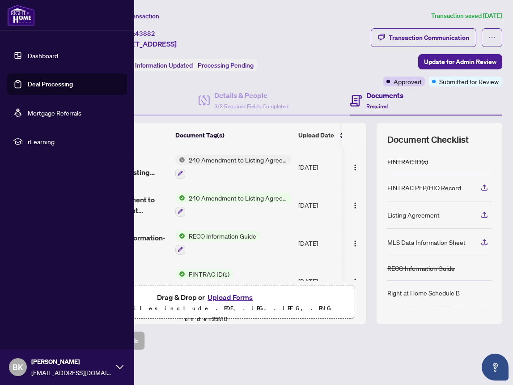
click at [58, 58] on link "Dashboard" at bounding box center [43, 55] width 30 height 8
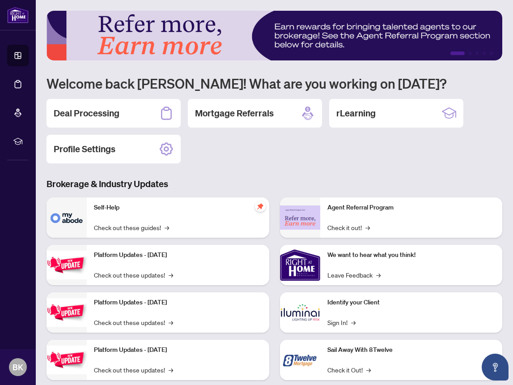
click at [228, 167] on div "1 2 3 4 5 Welcome back [PERSON_NAME]! What are you working on [DATE]? Deal Proc…" at bounding box center [275, 202] width 456 height 383
click at [96, 110] on h2 "Deal Processing" at bounding box center [87, 113] width 66 height 13
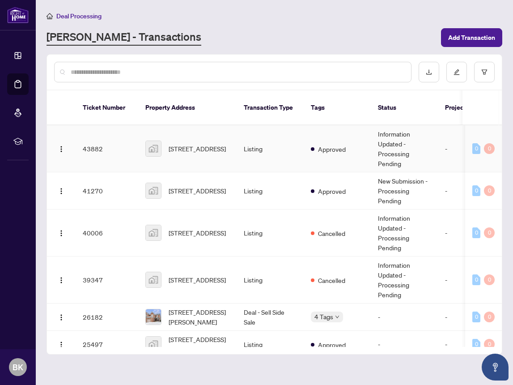
click at [167, 146] on div "[STREET_ADDRESS]" at bounding box center [187, 149] width 84 height 16
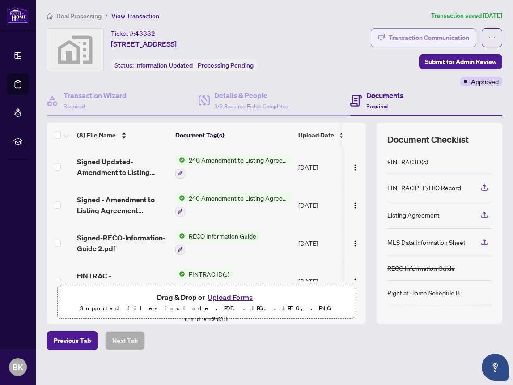
click at [394, 43] on div "Transaction Communication" at bounding box center [429, 37] width 81 height 14
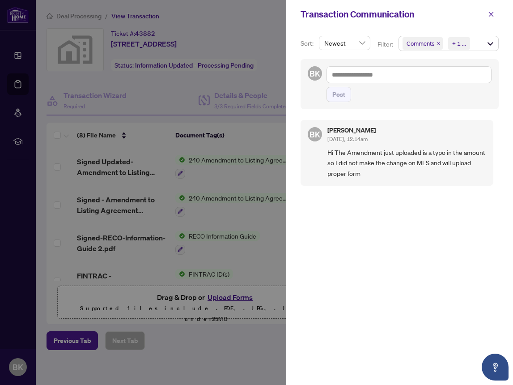
click at [275, 36] on div at bounding box center [256, 192] width 513 height 385
click at [12, 63] on div at bounding box center [256, 192] width 513 height 385
click at [15, 60] on div at bounding box center [256, 192] width 513 height 385
click at [492, 15] on icon "close" at bounding box center [491, 14] width 6 height 6
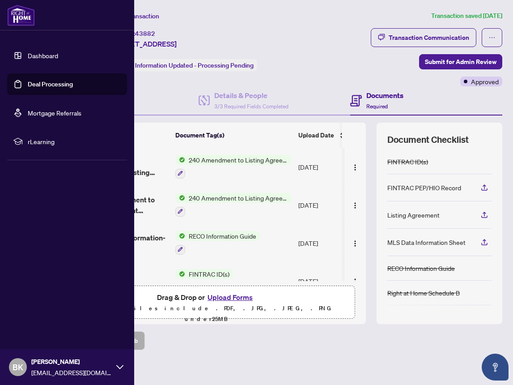
click at [28, 58] on link "Dashboard" at bounding box center [43, 55] width 30 height 8
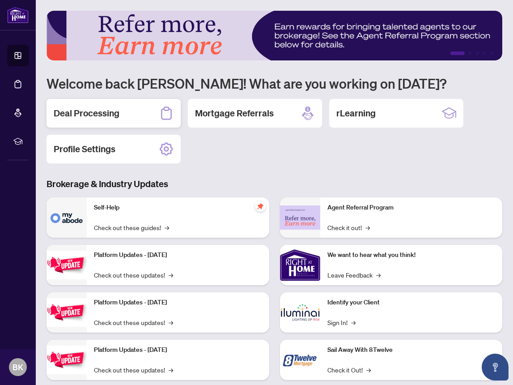
click at [105, 116] on h2 "Deal Processing" at bounding box center [87, 113] width 66 height 13
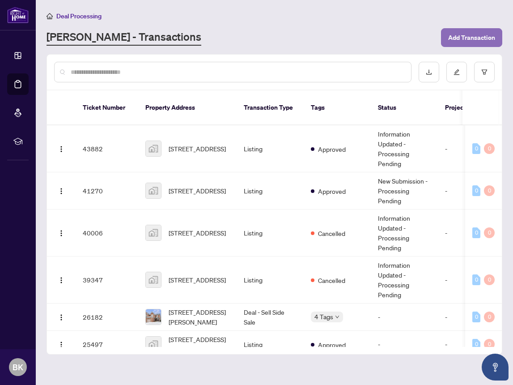
click at [466, 42] on span "Add Transaction" at bounding box center [471, 37] width 47 height 14
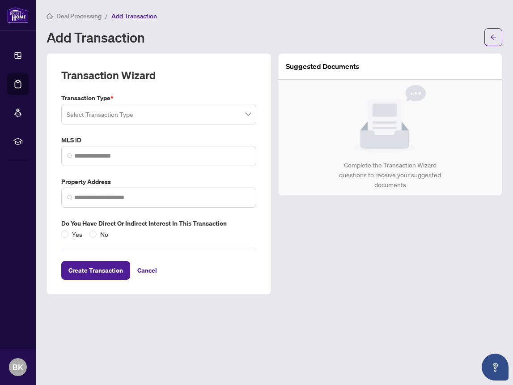
click at [177, 113] on input "search" at bounding box center [159, 114] width 184 height 20
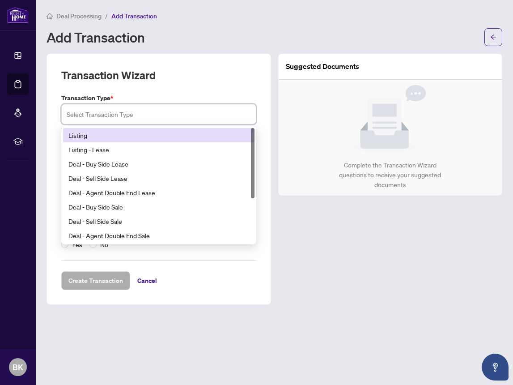
click at [182, 127] on div "13 14 Listing Listing - Lease Deal - Buy Side Lease Deal - Sell Side Lease Deal…" at bounding box center [158, 185] width 195 height 118
click at [180, 131] on div "Listing" at bounding box center [158, 135] width 181 height 10
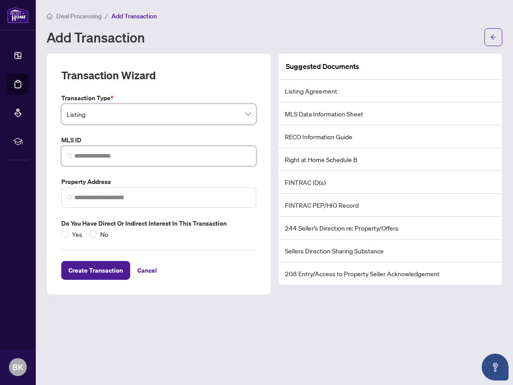
click at [166, 155] on input "search" at bounding box center [162, 155] width 176 height 9
click at [159, 195] on input "search" at bounding box center [162, 197] width 176 height 9
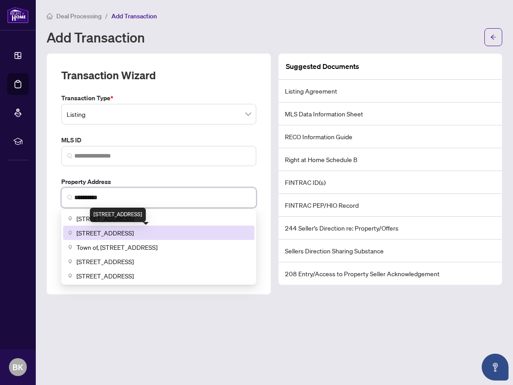
click at [134, 230] on span "[STREET_ADDRESS]" at bounding box center [105, 233] width 57 height 10
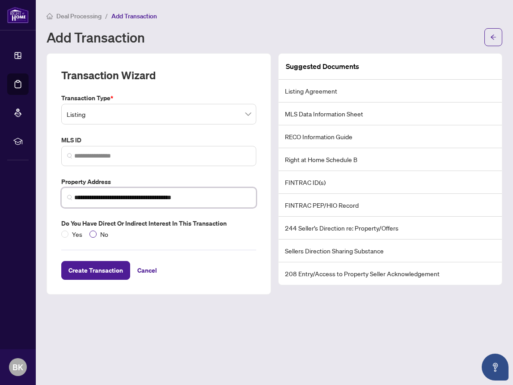
type input "**********"
click at [317, 188] on li "FINTRAC ID(s)" at bounding box center [391, 182] width 224 height 23
click at [310, 208] on li "FINTRAC PEP/HIO Record" at bounding box center [391, 205] width 224 height 23
click at [108, 276] on span "Create Transaction" at bounding box center [95, 270] width 55 height 14
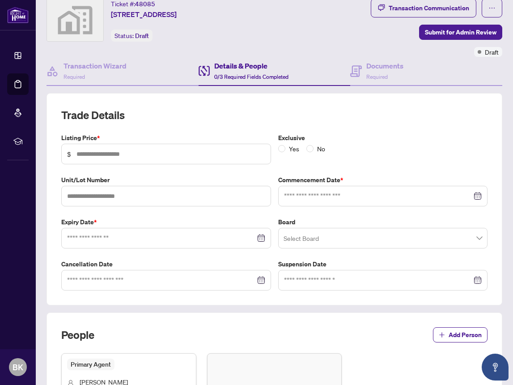
scroll to position [28, 0]
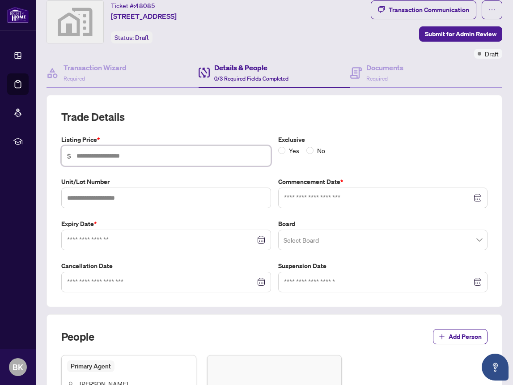
click at [213, 159] on input "text" at bounding box center [171, 156] width 189 height 10
click at [261, 239] on div at bounding box center [166, 240] width 198 height 10
type input "*********"
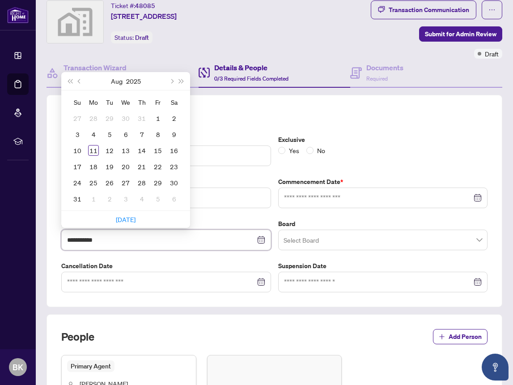
type input "**********"
click at [170, 82] on button "next-year" at bounding box center [171, 81] width 10 height 18
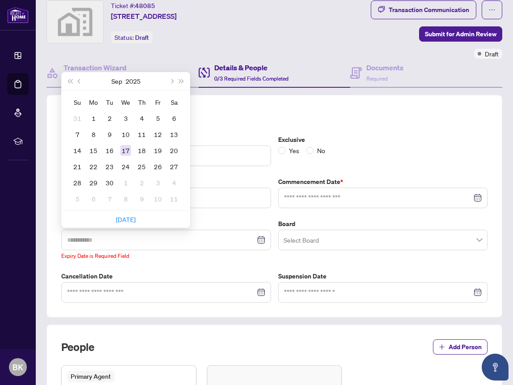
type input "**********"
click at [131, 149] on td "17" at bounding box center [126, 150] width 16 height 16
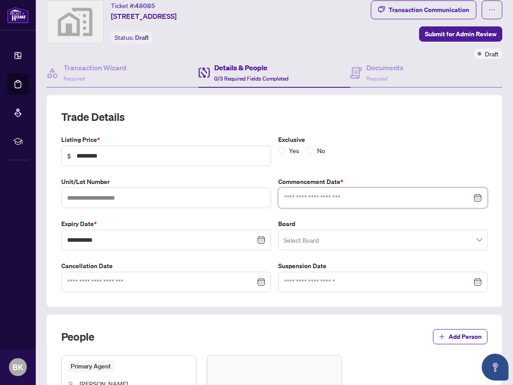
click at [302, 197] on input at bounding box center [378, 198] width 188 height 10
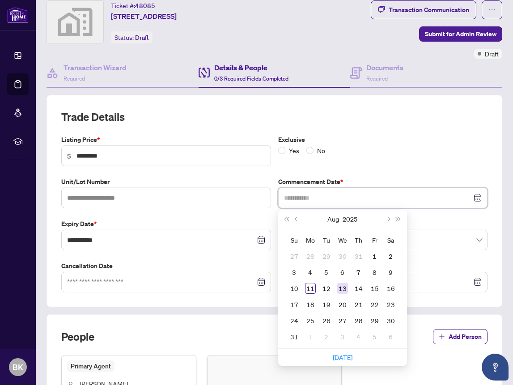
type input "**********"
click at [342, 285] on div "13" at bounding box center [342, 288] width 11 height 11
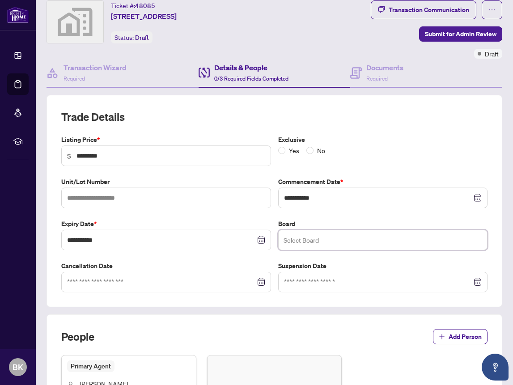
click at [313, 245] on input "search" at bounding box center [383, 240] width 199 height 20
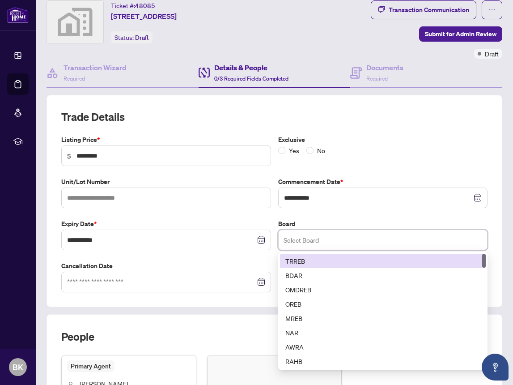
click at [313, 259] on div "TRREB" at bounding box center [384, 261] width 196 height 10
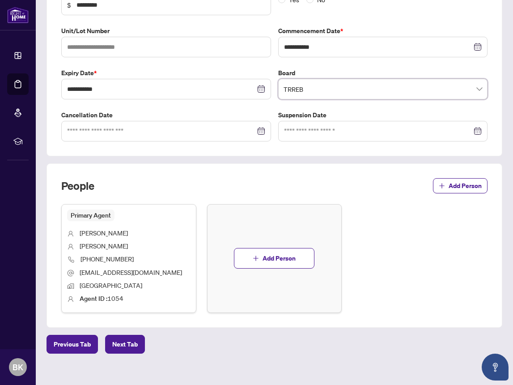
scroll to position [188, 0]
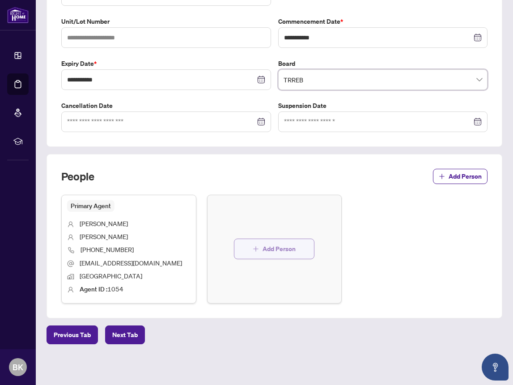
click at [284, 244] on span "Add Person" at bounding box center [279, 249] width 33 height 14
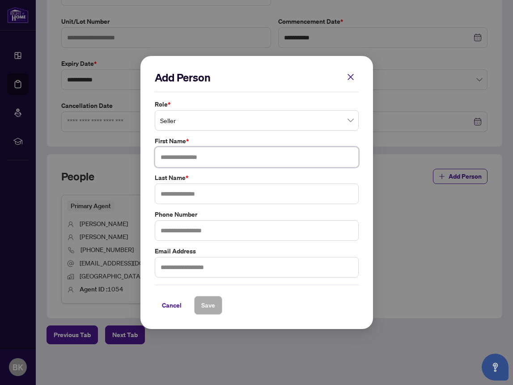
click at [231, 152] on input "text" at bounding box center [257, 157] width 204 height 21
type input "**********"
click at [198, 186] on input "text" at bounding box center [257, 193] width 204 height 21
type input "*******"
click at [209, 305] on span "Save" at bounding box center [208, 305] width 14 height 14
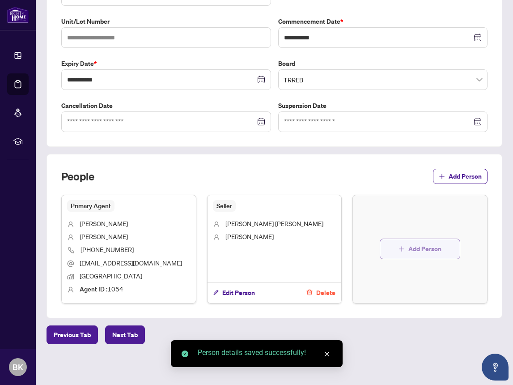
click at [400, 252] on button "Add Person" at bounding box center [420, 249] width 81 height 21
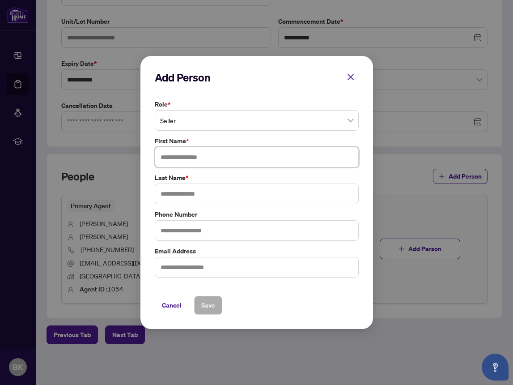
click at [241, 158] on input "text" at bounding box center [257, 157] width 204 height 21
type input "**********"
click at [218, 191] on input "text" at bounding box center [257, 193] width 204 height 21
type input "*******"
click at [205, 300] on span "Save" at bounding box center [208, 305] width 14 height 14
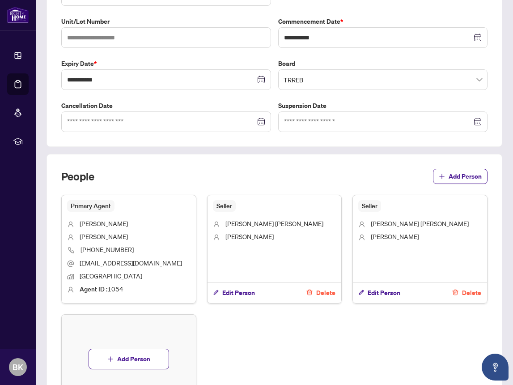
scroll to position [288, 0]
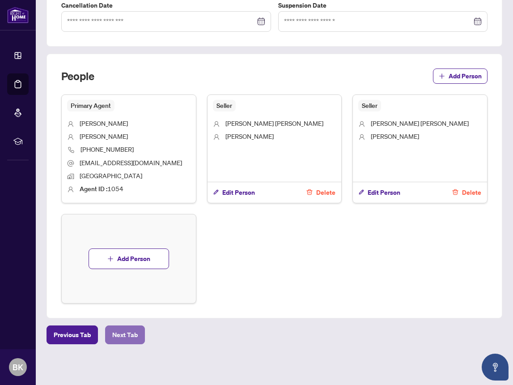
click at [136, 331] on span "Next Tab" at bounding box center [125, 335] width 26 height 14
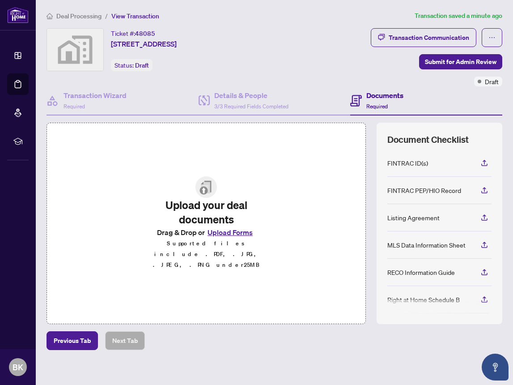
click at [236, 238] on button "Upload Forms" at bounding box center [230, 232] width 51 height 12
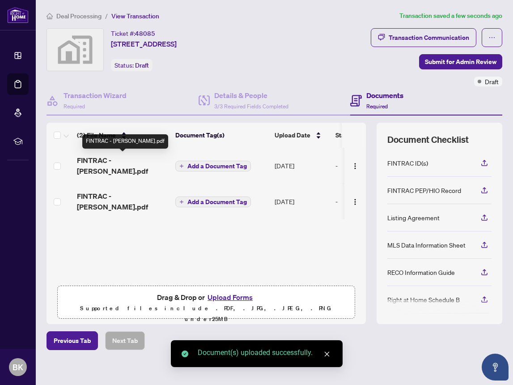
click at [111, 163] on span "FINTRAC - [PERSON_NAME].pdf" at bounding box center [122, 165] width 91 height 21
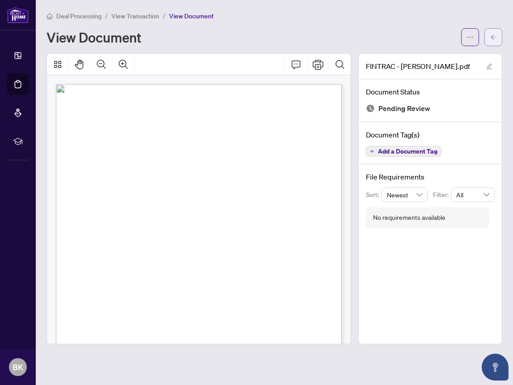
click at [492, 43] on button "button" at bounding box center [494, 37] width 18 height 18
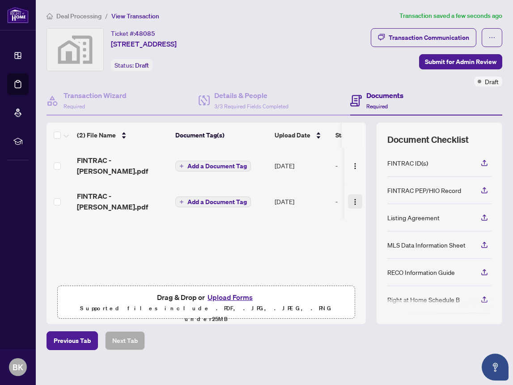
click at [352, 201] on img "button" at bounding box center [355, 201] width 7 height 7
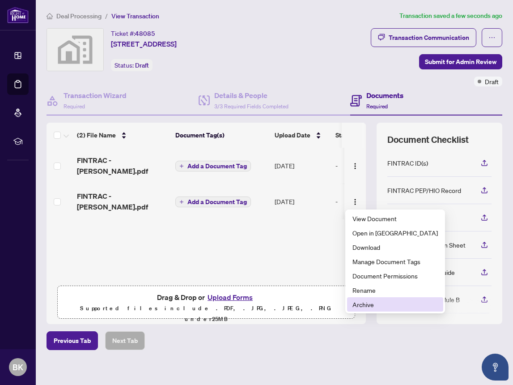
click at [363, 302] on span "Archive" at bounding box center [395, 304] width 85 height 10
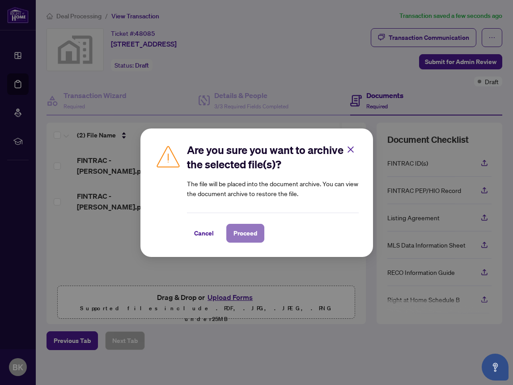
click at [235, 231] on span "Proceed" at bounding box center [246, 233] width 24 height 14
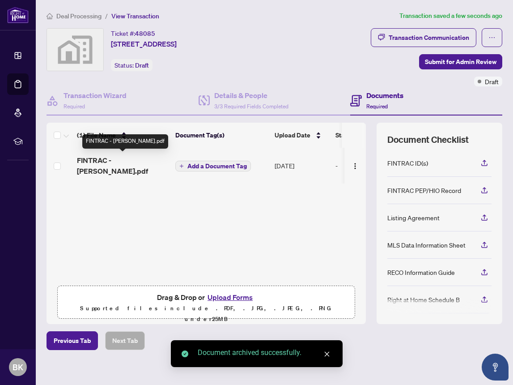
click at [108, 166] on span "FINTRAC - [PERSON_NAME].pdf" at bounding box center [122, 165] width 91 height 21
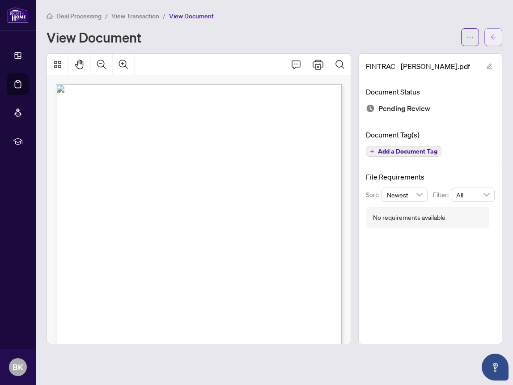
click at [497, 42] on button "button" at bounding box center [494, 37] width 18 height 18
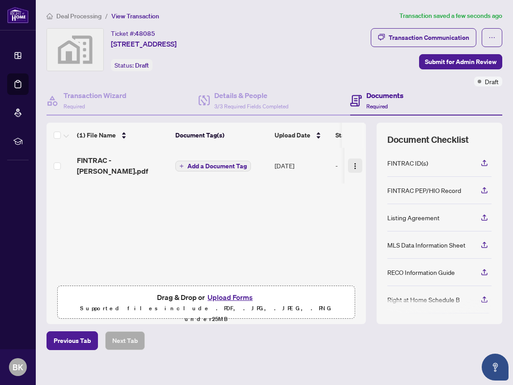
click at [353, 166] on img "button" at bounding box center [355, 165] width 7 height 7
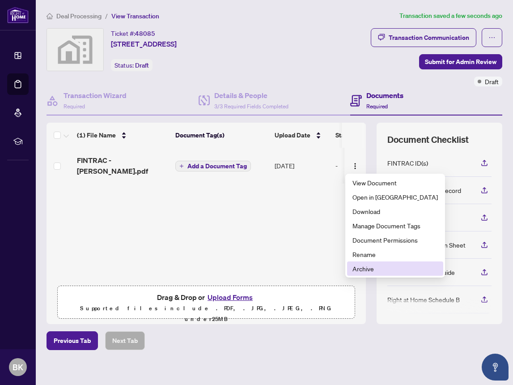
click at [359, 265] on span "Archive" at bounding box center [395, 269] width 85 height 10
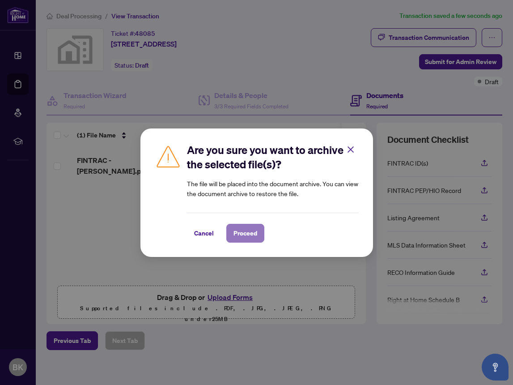
click at [244, 231] on span "Proceed" at bounding box center [246, 233] width 24 height 14
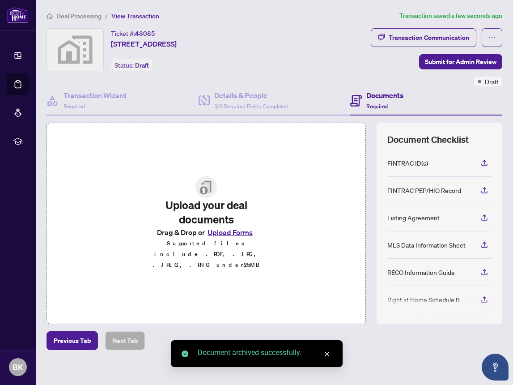
click at [224, 238] on button "Upload Forms" at bounding box center [230, 232] width 51 height 12
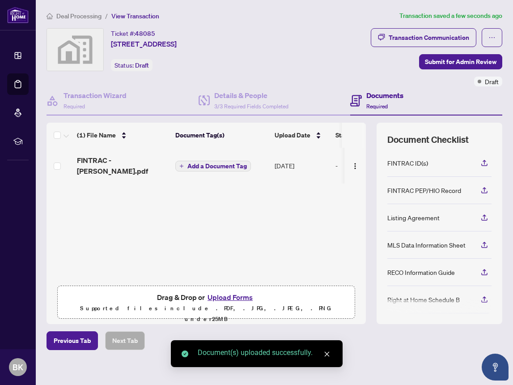
click at [126, 161] on span "FINTRAC - [PERSON_NAME].pdf" at bounding box center [122, 165] width 91 height 21
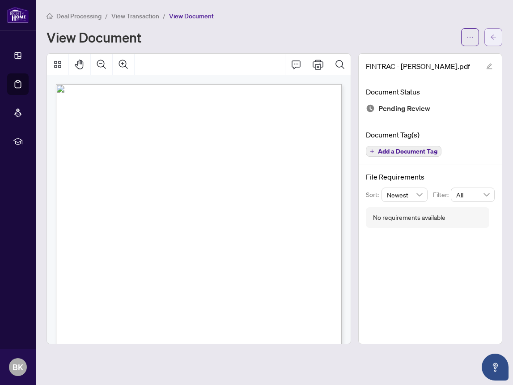
click at [495, 34] on icon "arrow-left" at bounding box center [493, 37] width 6 height 6
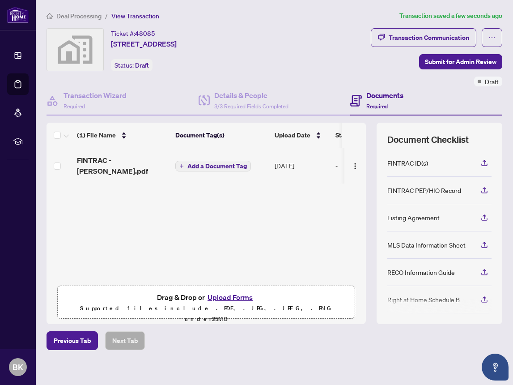
click at [241, 297] on button "Upload Forms" at bounding box center [230, 297] width 51 height 12
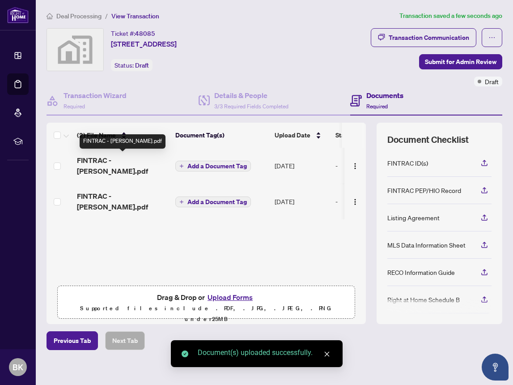
click at [122, 157] on span "FINTRAC - [PERSON_NAME].pdf" at bounding box center [122, 165] width 91 height 21
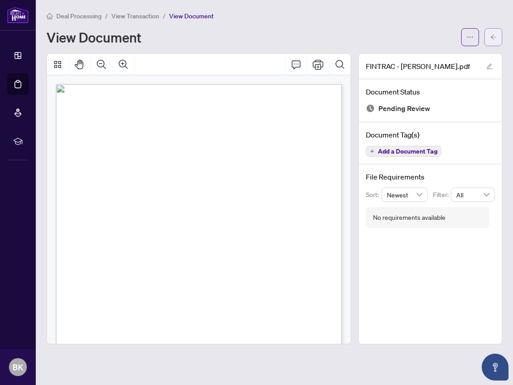
click at [488, 44] on button "button" at bounding box center [494, 37] width 18 height 18
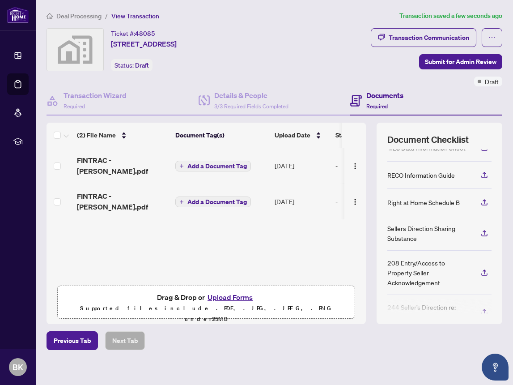
scroll to position [96, 0]
click at [500, 32] on button "button" at bounding box center [492, 37] width 21 height 19
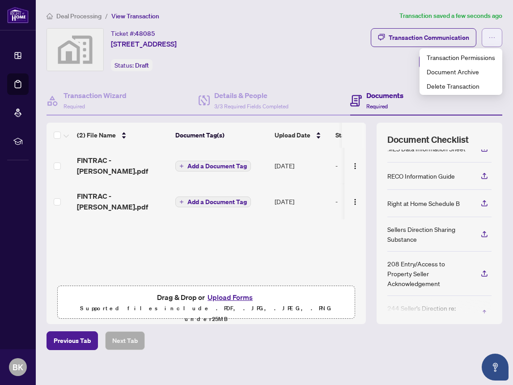
click at [500, 32] on button "button" at bounding box center [492, 37] width 21 height 19
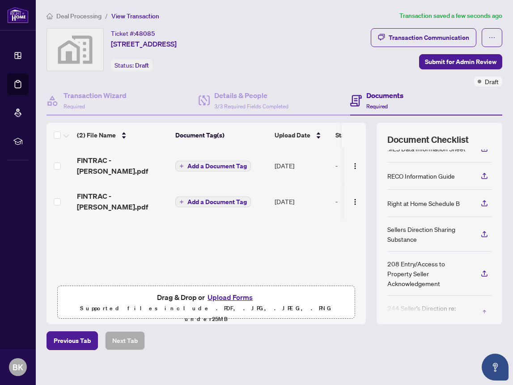
click at [177, 56] on div "Ticket #: 48085 [STREET_ADDRESS] Status: Draft" at bounding box center [144, 49] width 66 height 43
click at [487, 40] on button "button" at bounding box center [492, 37] width 21 height 19
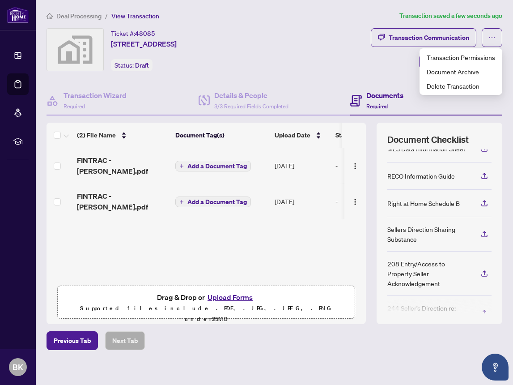
click at [177, 70] on div "Ticket #: 48085 [STREET_ADDRESS] Status: Draft" at bounding box center [144, 49] width 66 height 43
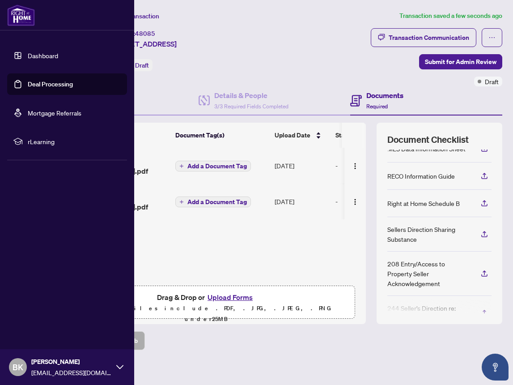
click at [28, 51] on link "Dashboard" at bounding box center [43, 55] width 30 height 8
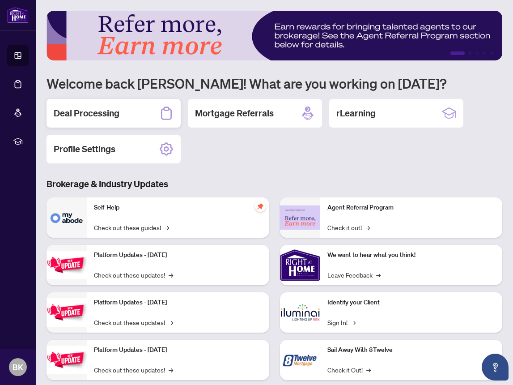
click at [137, 123] on div "Deal Processing" at bounding box center [114, 113] width 134 height 29
